Goal: Information Seeking & Learning: Learn about a topic

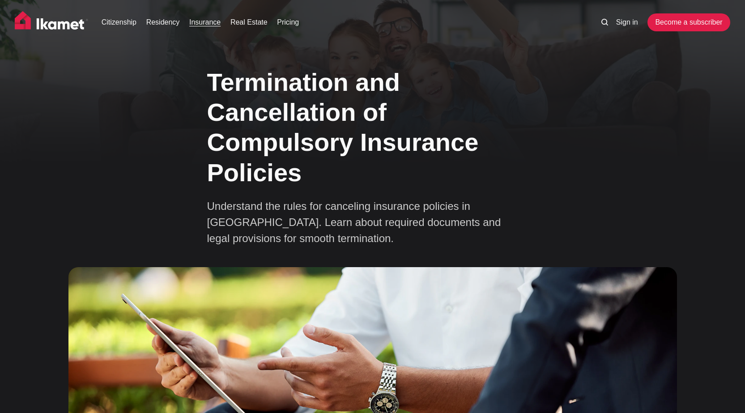
click at [203, 25] on link "Insurance" at bounding box center [204, 22] width 31 height 11
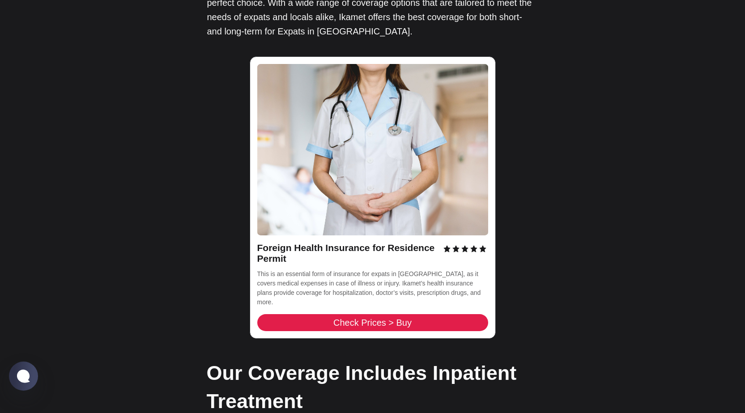
scroll to position [1387, 0]
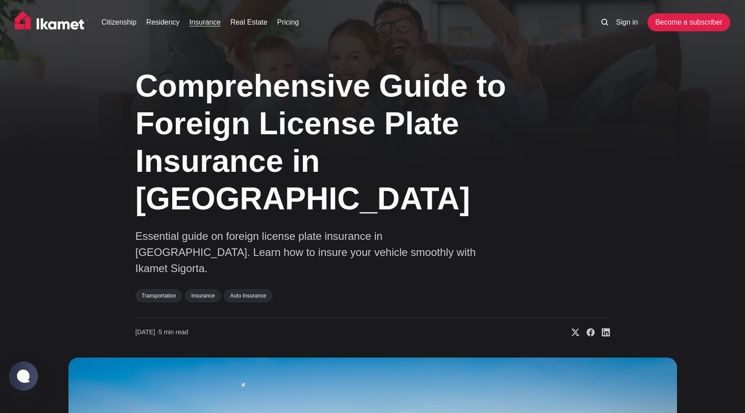
click at [204, 24] on link "Insurance" at bounding box center [204, 22] width 31 height 11
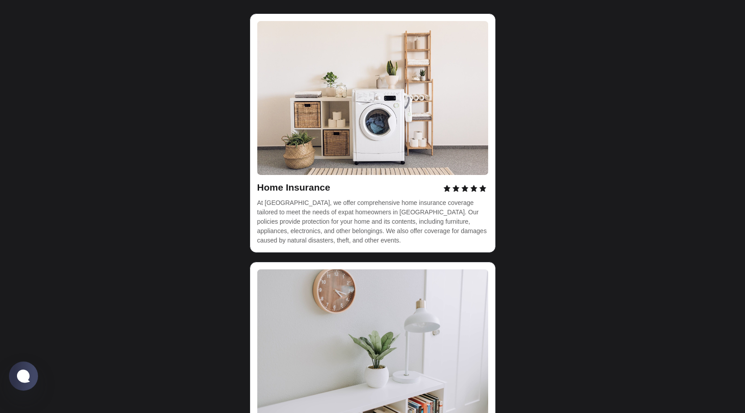
scroll to position [2461, 0]
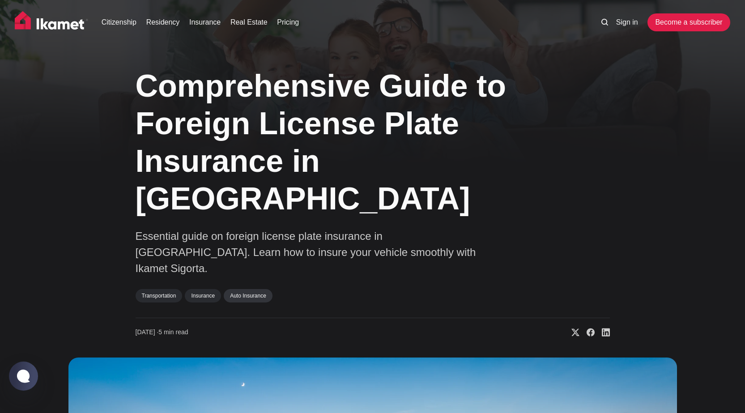
click at [251, 289] on link "Auto Insurance" at bounding box center [248, 295] width 49 height 13
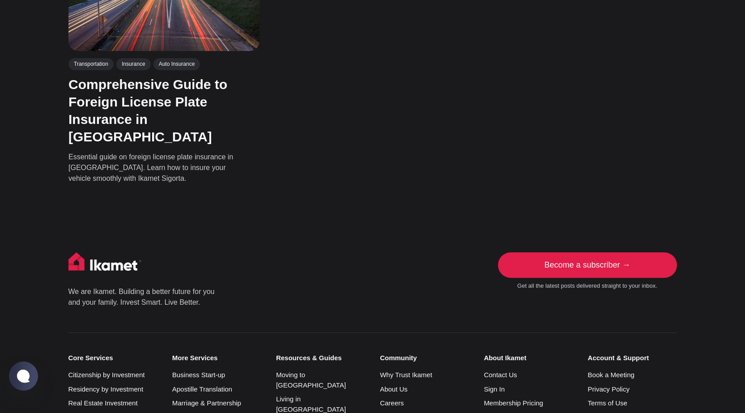
scroll to position [134, 0]
